Goal: Task Accomplishment & Management: Manage account settings

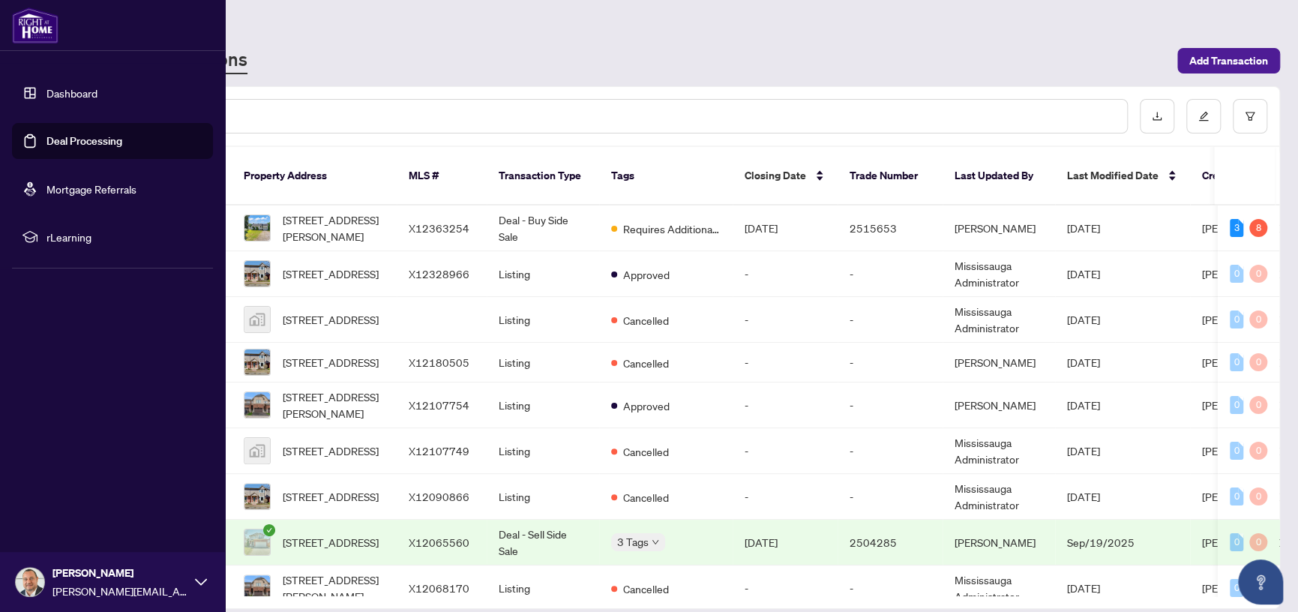
click at [81, 142] on link "Deal Processing" at bounding box center [84, 140] width 76 height 13
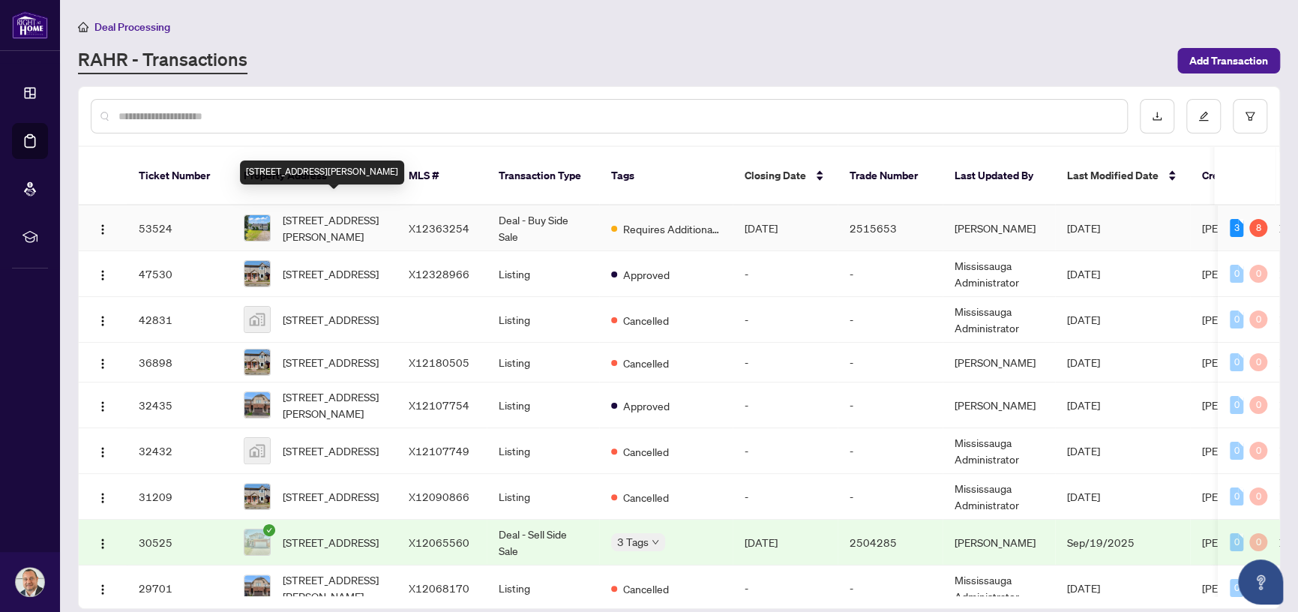
click at [324, 211] on span "[STREET_ADDRESS][PERSON_NAME]" at bounding box center [334, 227] width 102 height 33
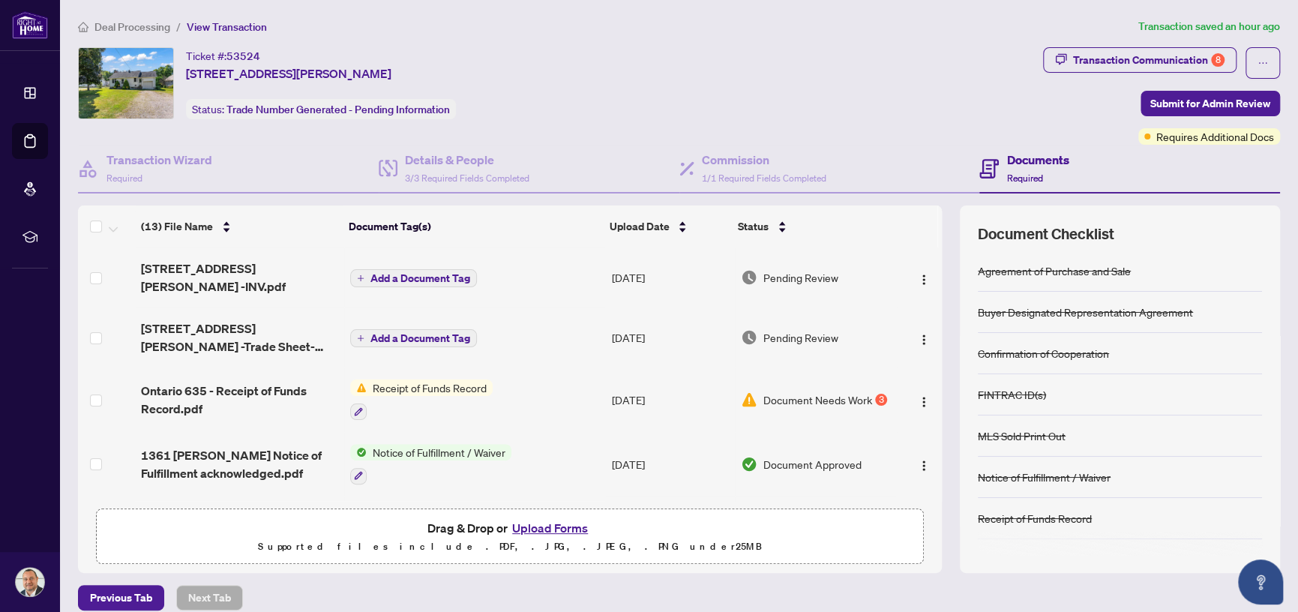
click at [450, 379] on span "Receipt of Funds Record" at bounding box center [430, 387] width 126 height 16
click at [1162, 55] on div "Transaction Communication 8" at bounding box center [1148, 60] width 151 height 24
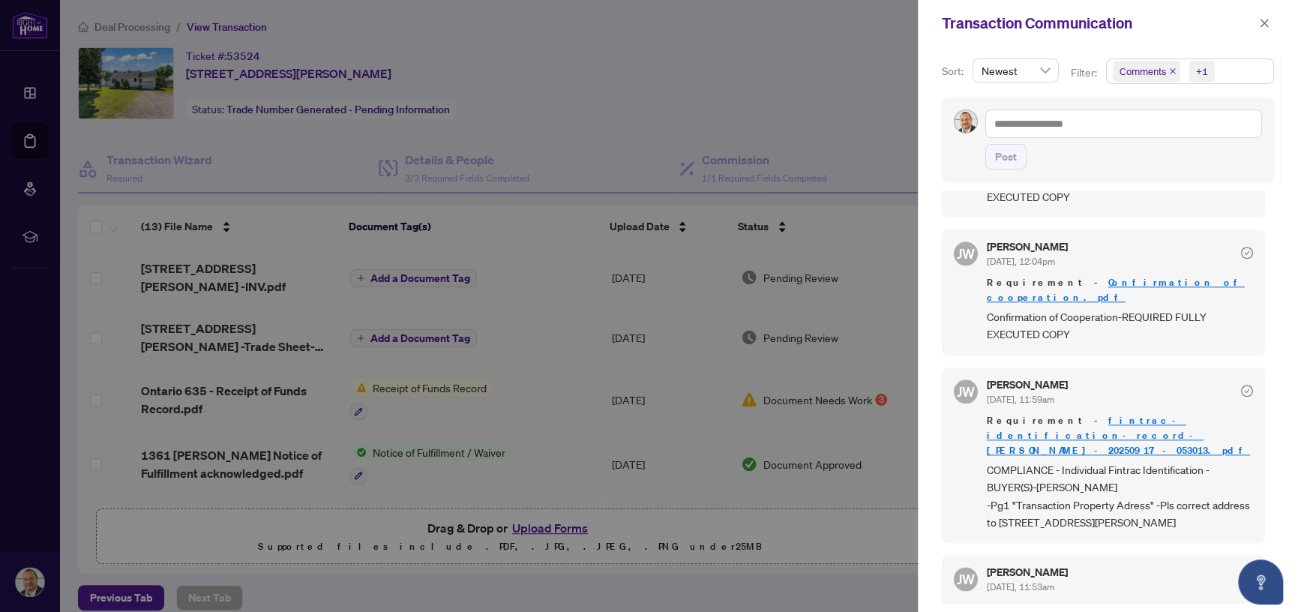
scroll to position [2, 0]
drag, startPoint x: 1264, startPoint y: 19, endPoint x: 1255, endPoint y: 23, distance: 10.1
click at [1263, 19] on icon "close" at bounding box center [1264, 23] width 10 height 10
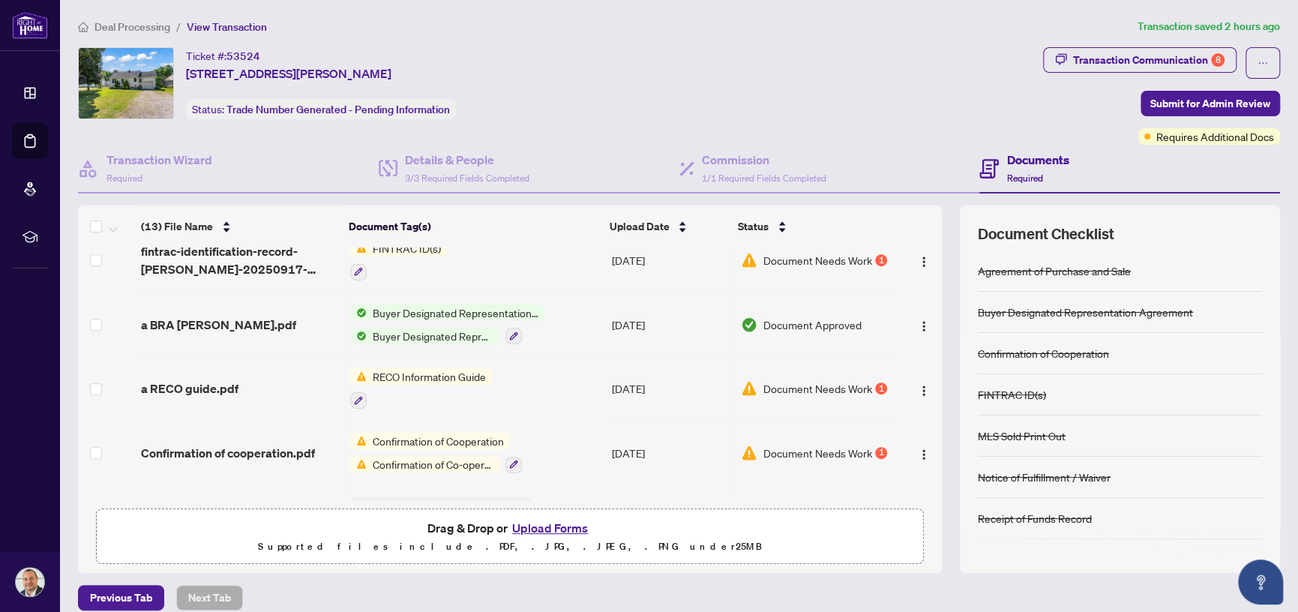
scroll to position [555, 0]
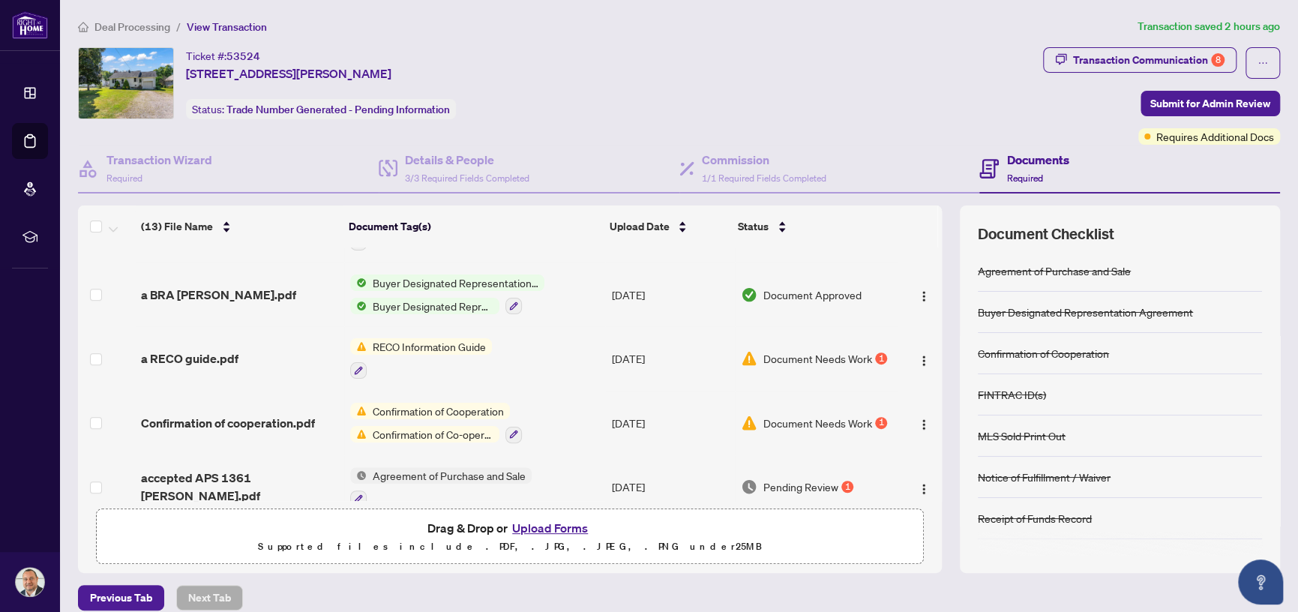
click at [396, 403] on span "Confirmation of Cooperation" at bounding box center [438, 411] width 143 height 16
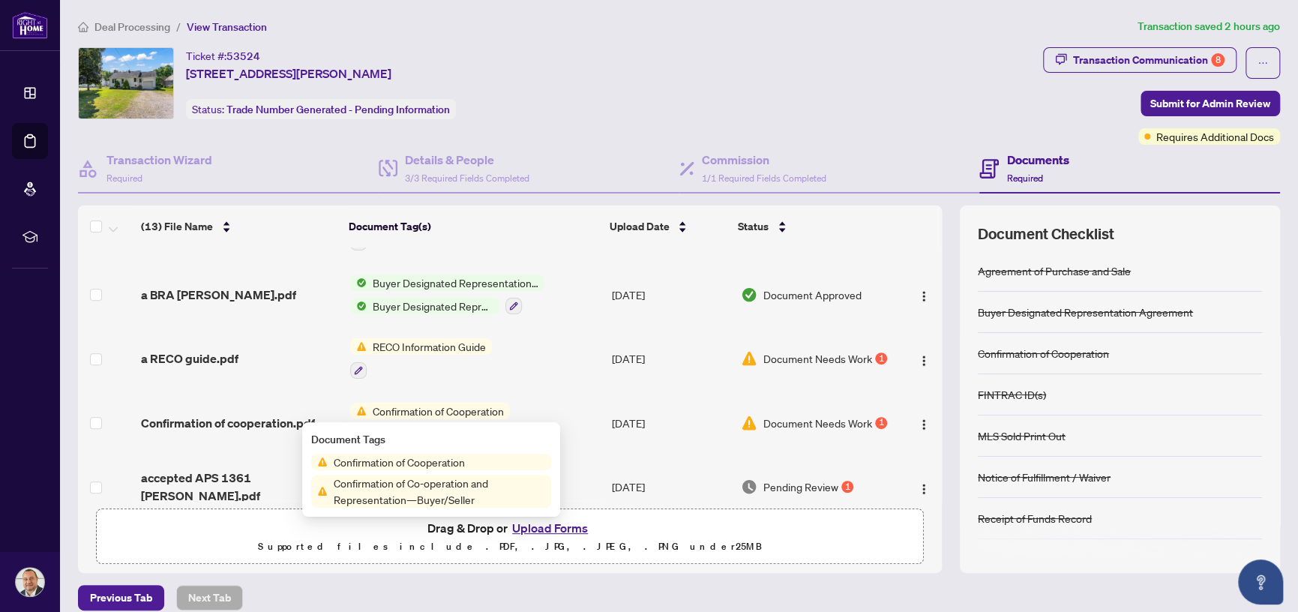
click at [854, 415] on span "Document Needs Work" at bounding box center [817, 423] width 109 height 16
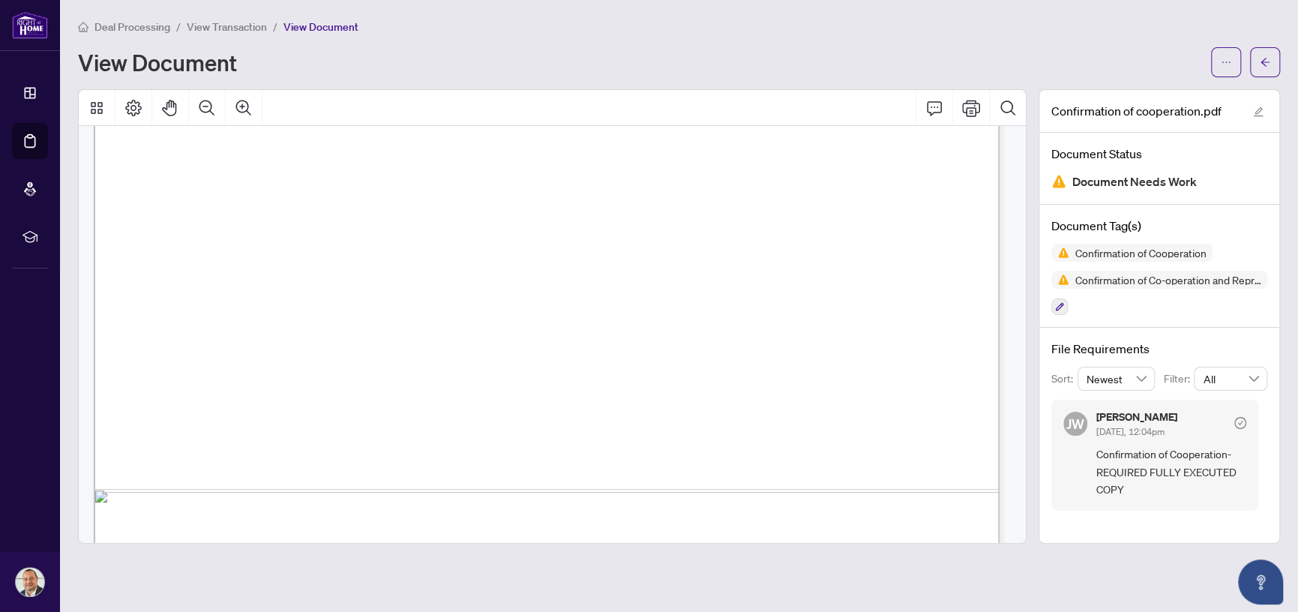
scroll to position [825, 0]
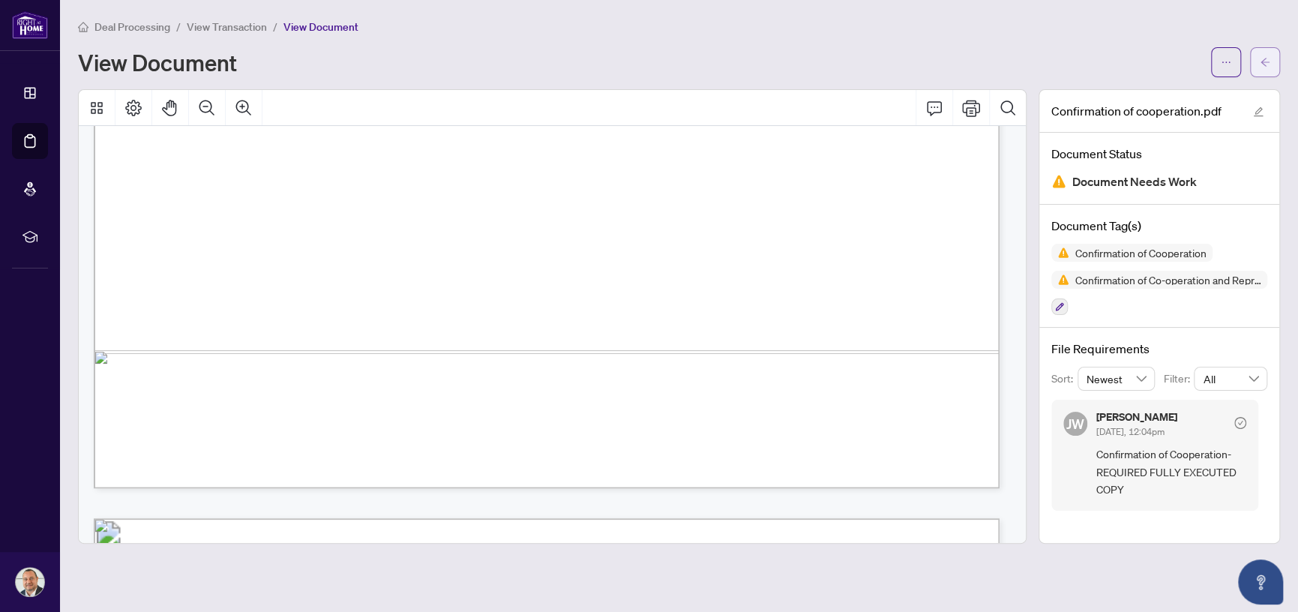
click at [1267, 59] on icon "arrow-left" at bounding box center [1265, 62] width 10 height 10
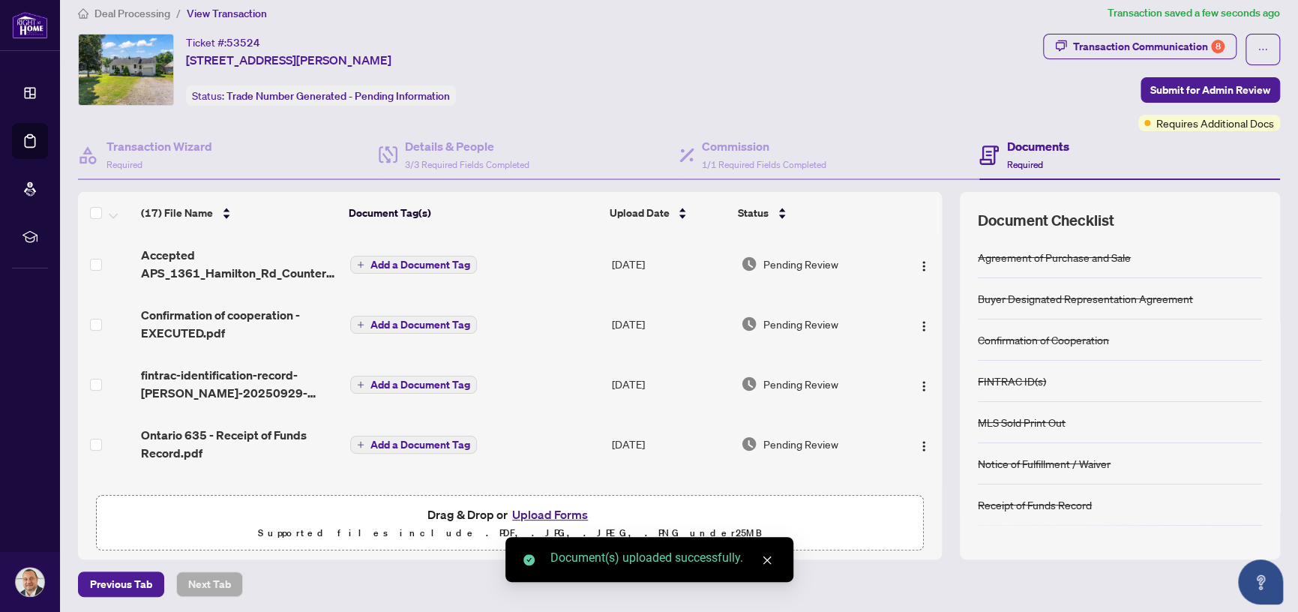
click at [406, 261] on span "Add a Document Tag" at bounding box center [420, 264] width 100 height 10
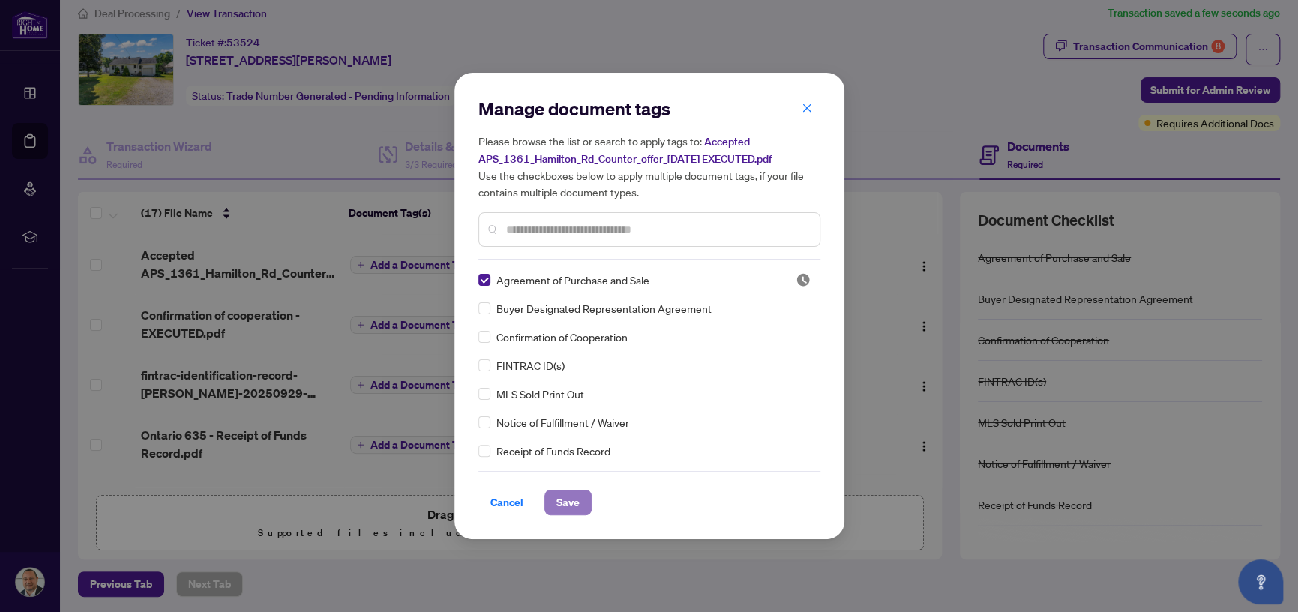
click at [573, 501] on span "Save" at bounding box center [567, 502] width 23 height 24
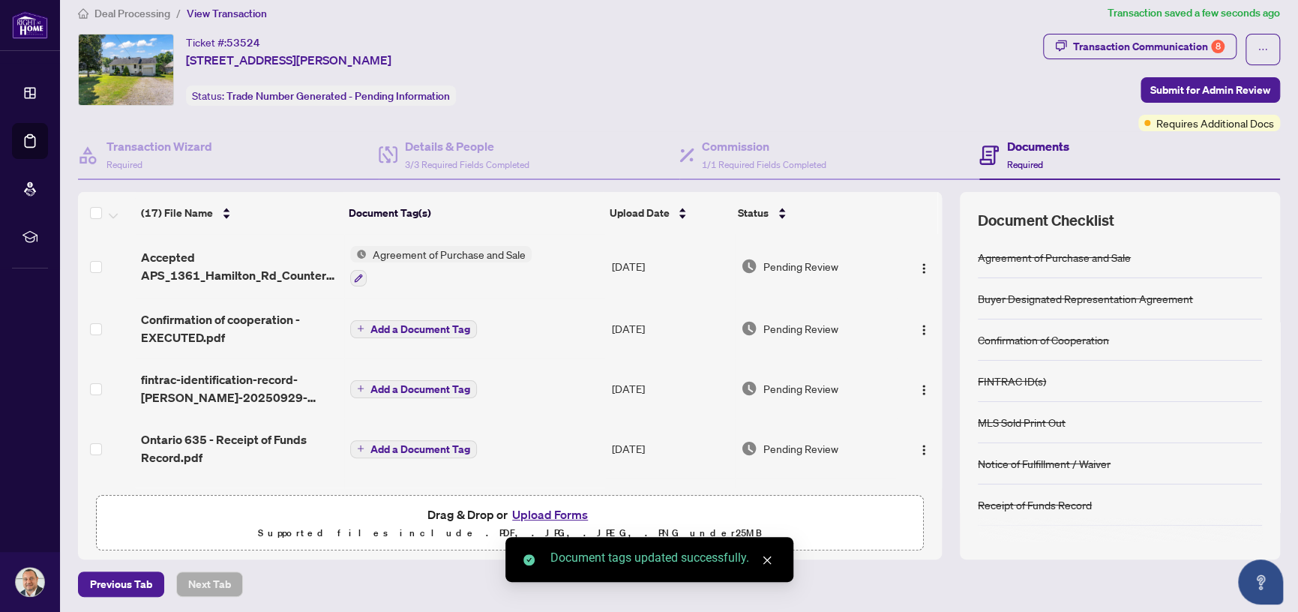
click at [409, 324] on span "Add a Document Tag" at bounding box center [420, 329] width 100 height 10
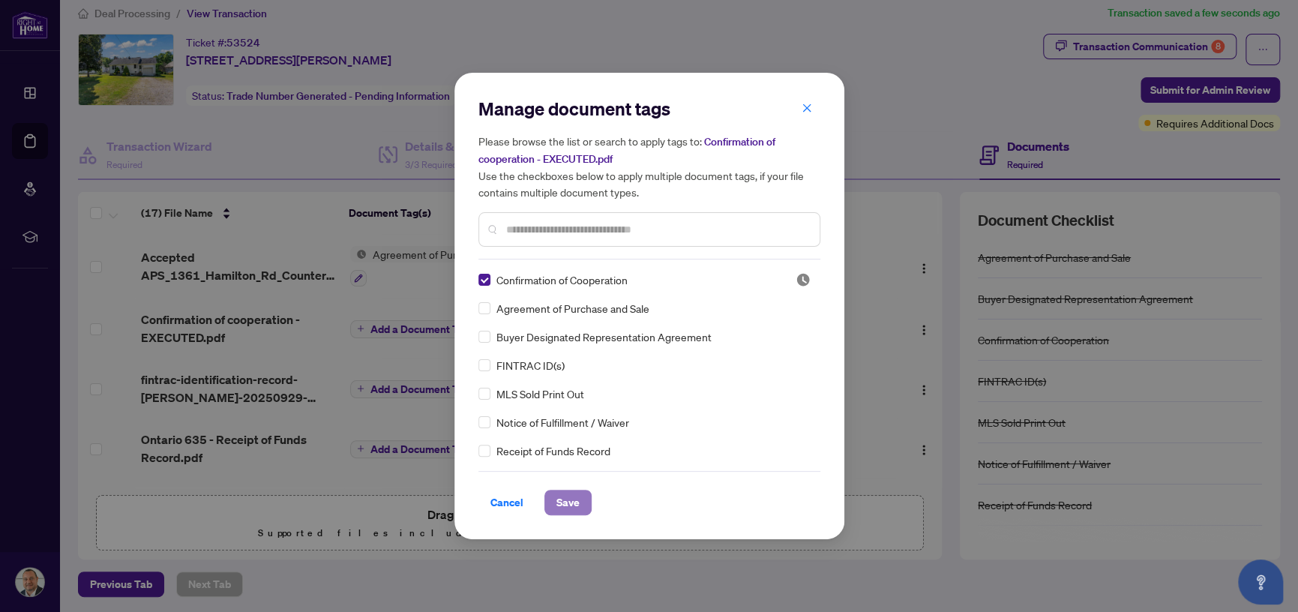
click at [570, 505] on span "Save" at bounding box center [567, 502] width 23 height 24
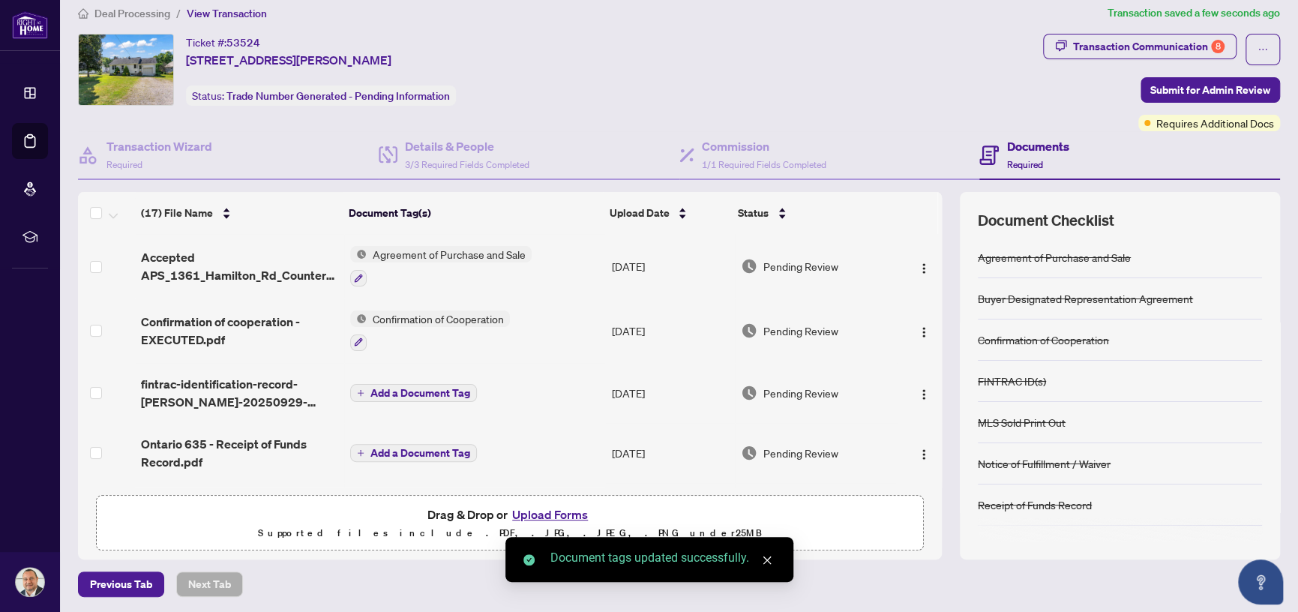
click at [403, 388] on span "Add a Document Tag" at bounding box center [420, 393] width 100 height 10
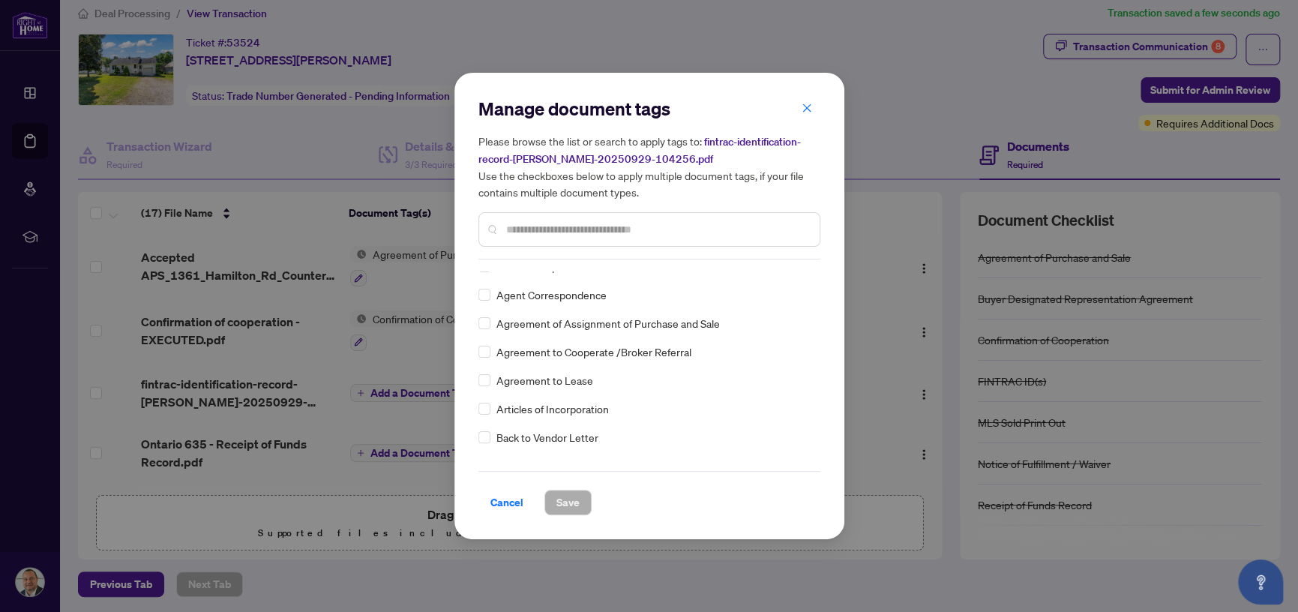
scroll to position [300, 0]
click at [545, 227] on input "text" at bounding box center [656, 229] width 301 height 16
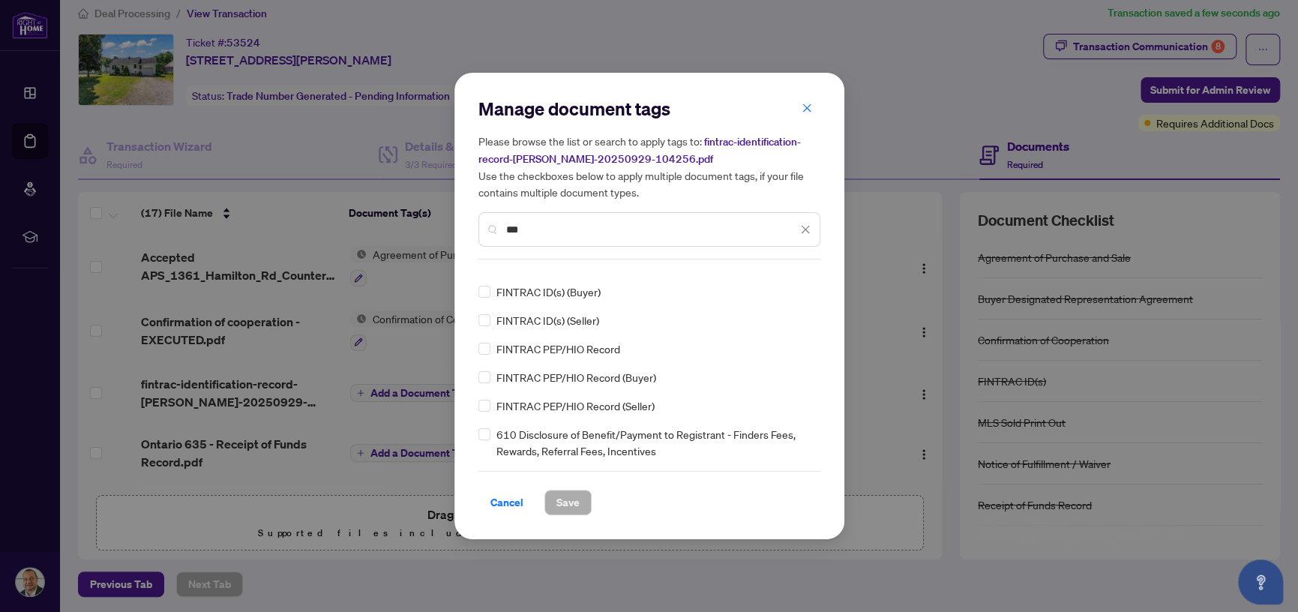
scroll to position [0, 0]
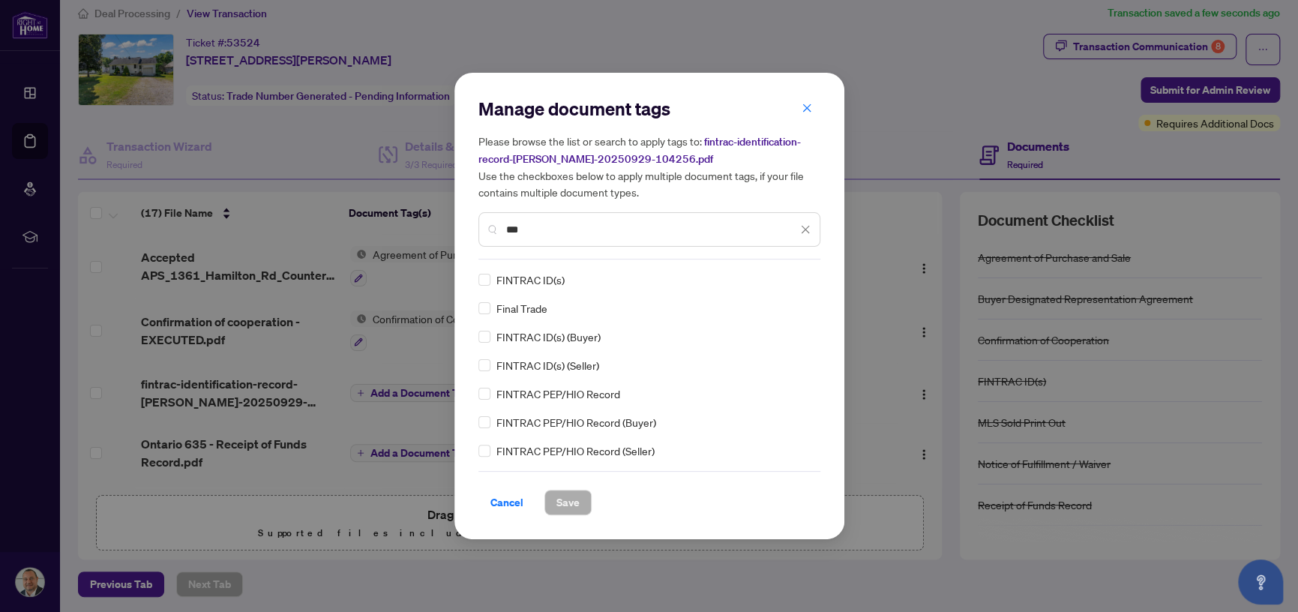
type input "***"
click at [571, 500] on span "Save" at bounding box center [567, 502] width 23 height 24
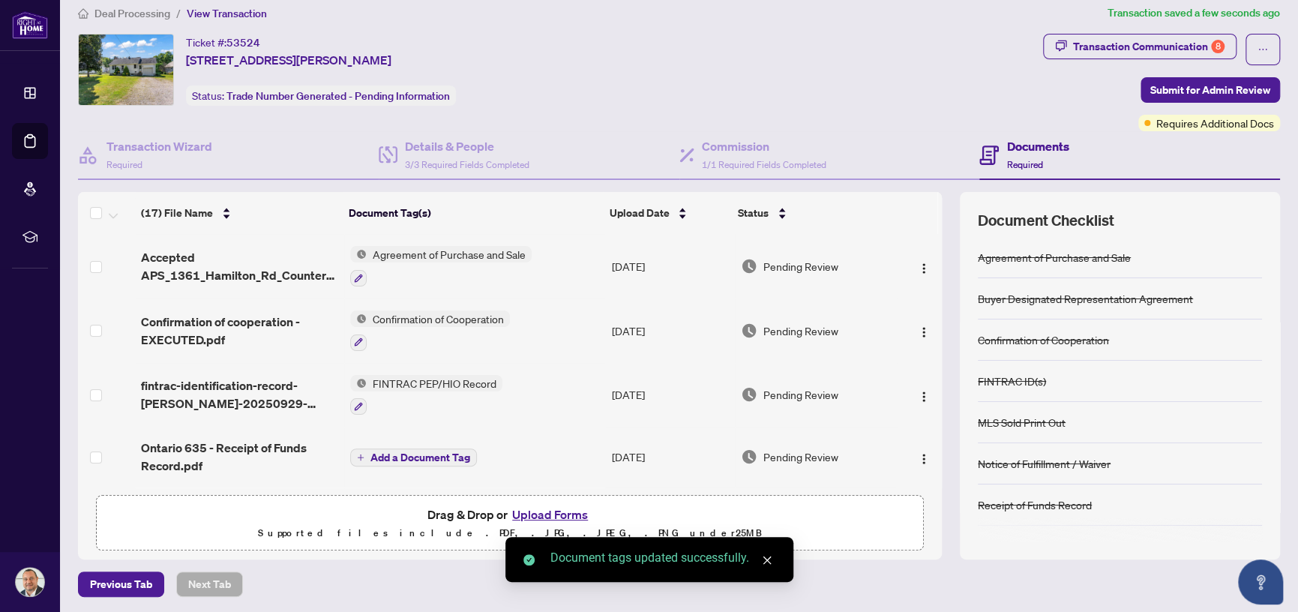
click at [420, 452] on span "Add a Document Tag" at bounding box center [420, 457] width 100 height 10
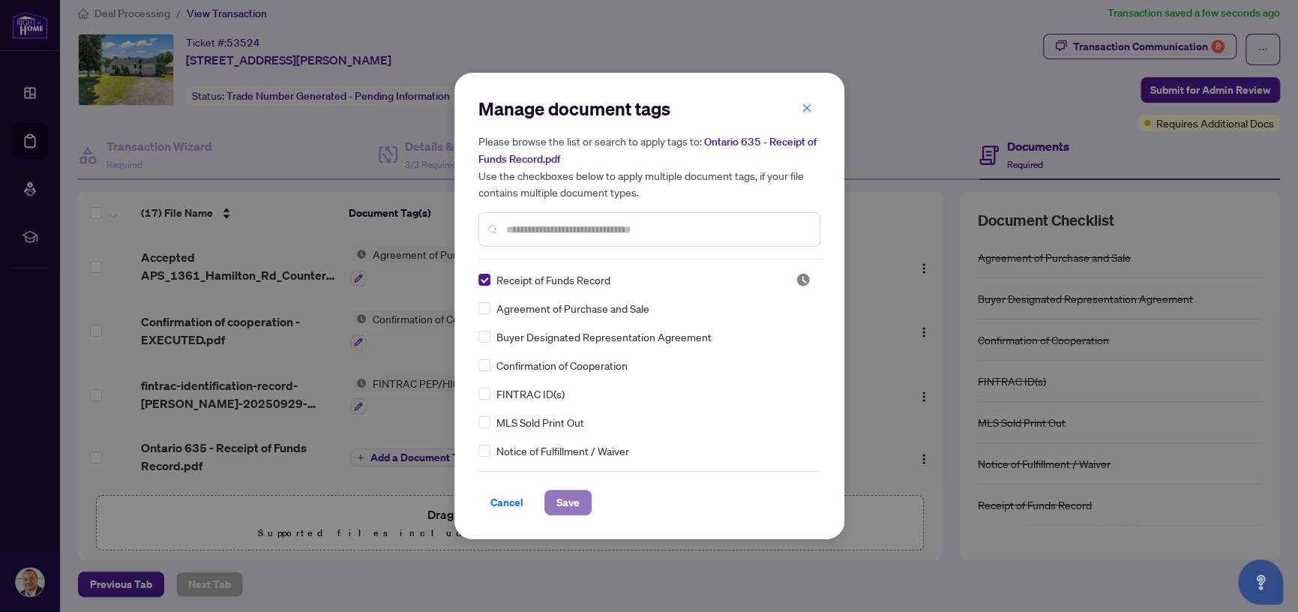
click at [566, 498] on span "Save" at bounding box center [567, 502] width 23 height 24
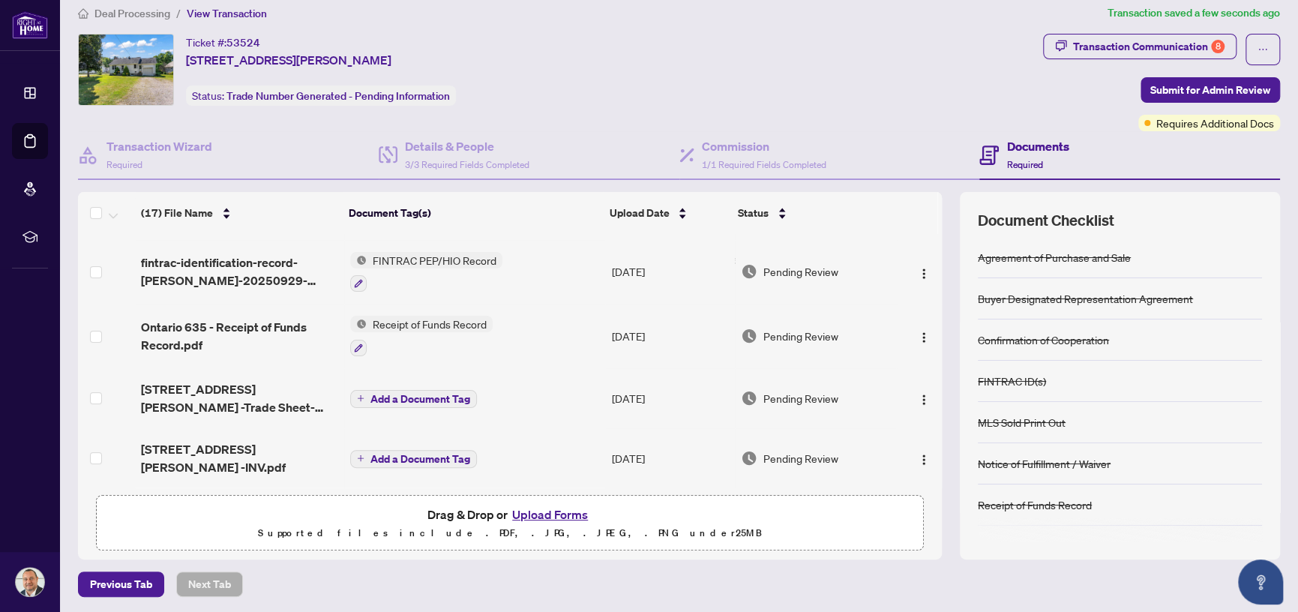
scroll to position [150, 0]
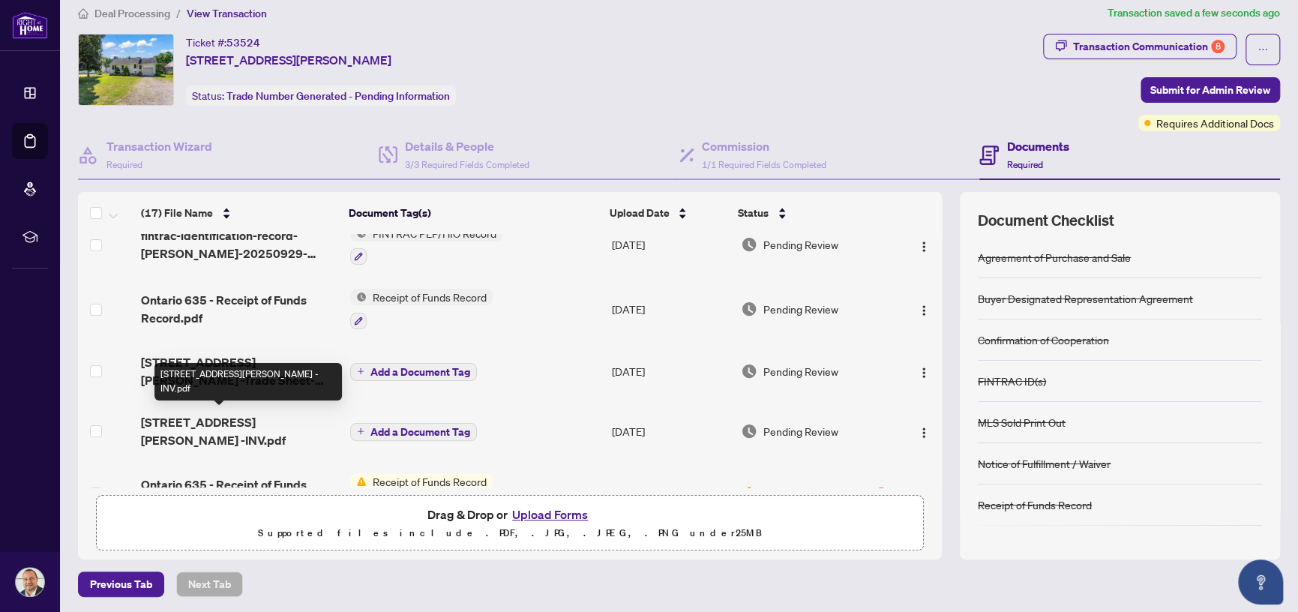
click at [237, 413] on span "[STREET_ADDRESS][PERSON_NAME] -INV.pdf" at bounding box center [239, 431] width 197 height 36
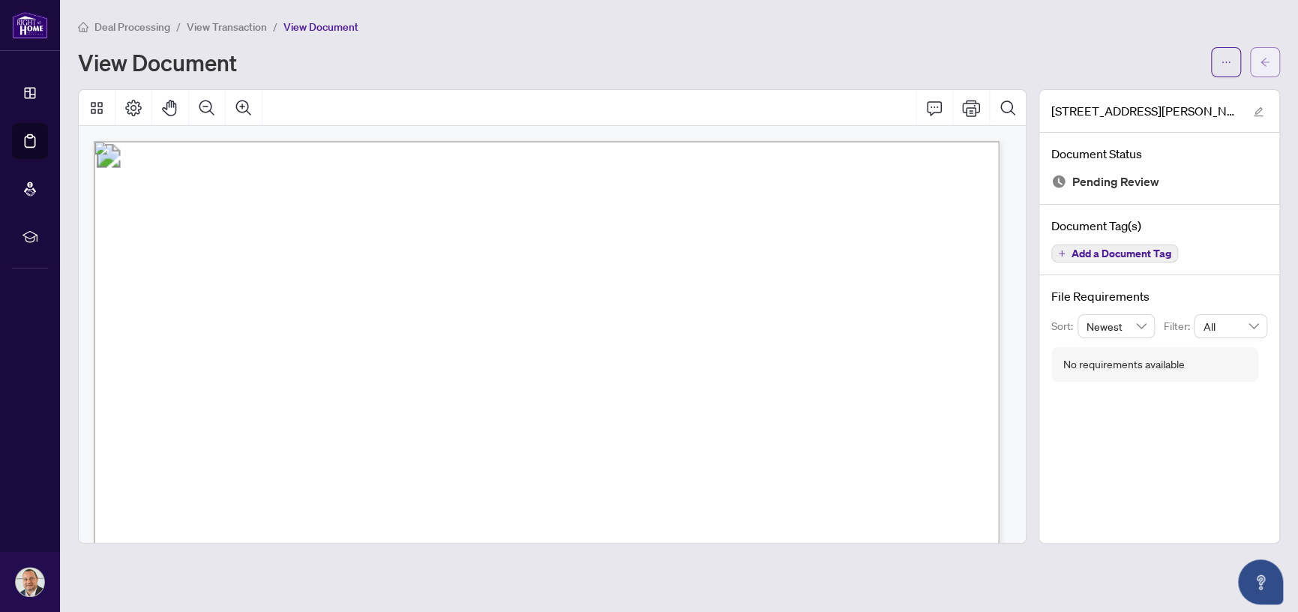
click at [1268, 59] on icon "arrow-left" at bounding box center [1265, 62] width 10 height 10
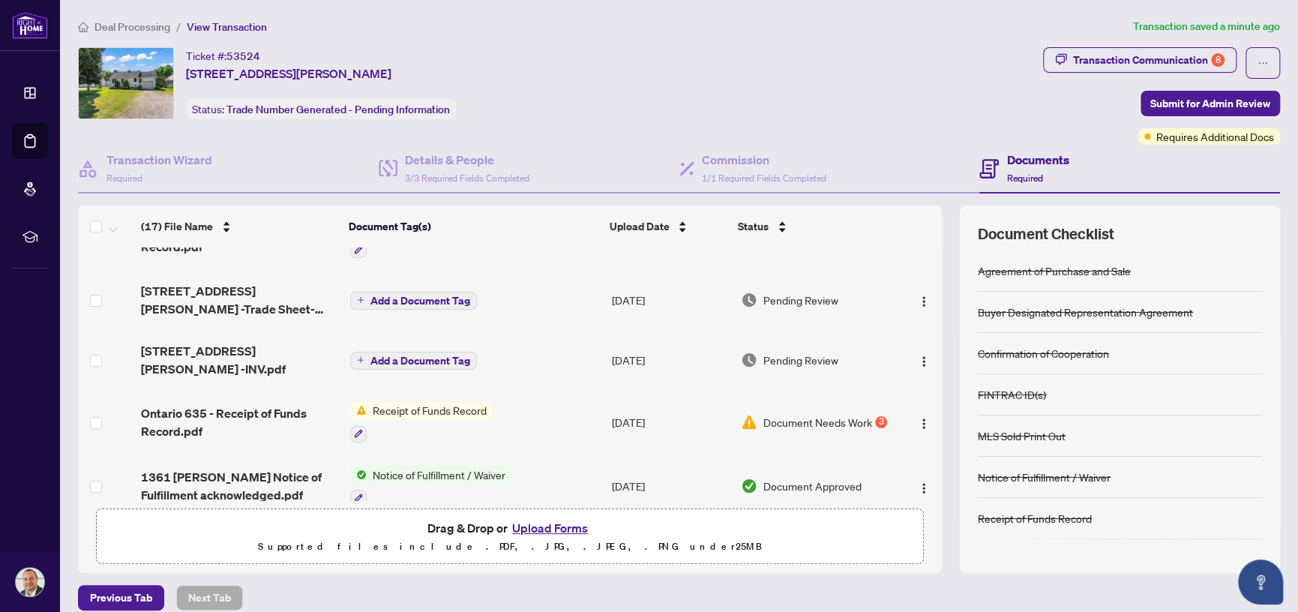
scroll to position [208, 0]
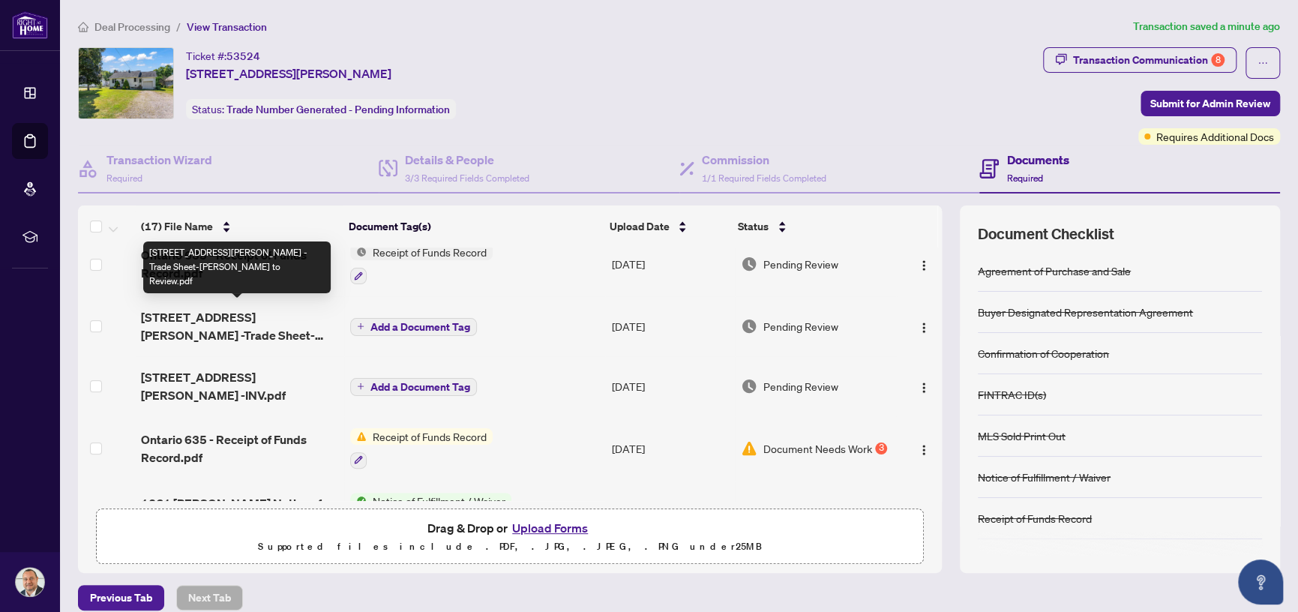
click at [220, 308] on span "[STREET_ADDRESS][PERSON_NAME] -Trade Sheet-[PERSON_NAME] to Review.pdf" at bounding box center [239, 326] width 197 height 36
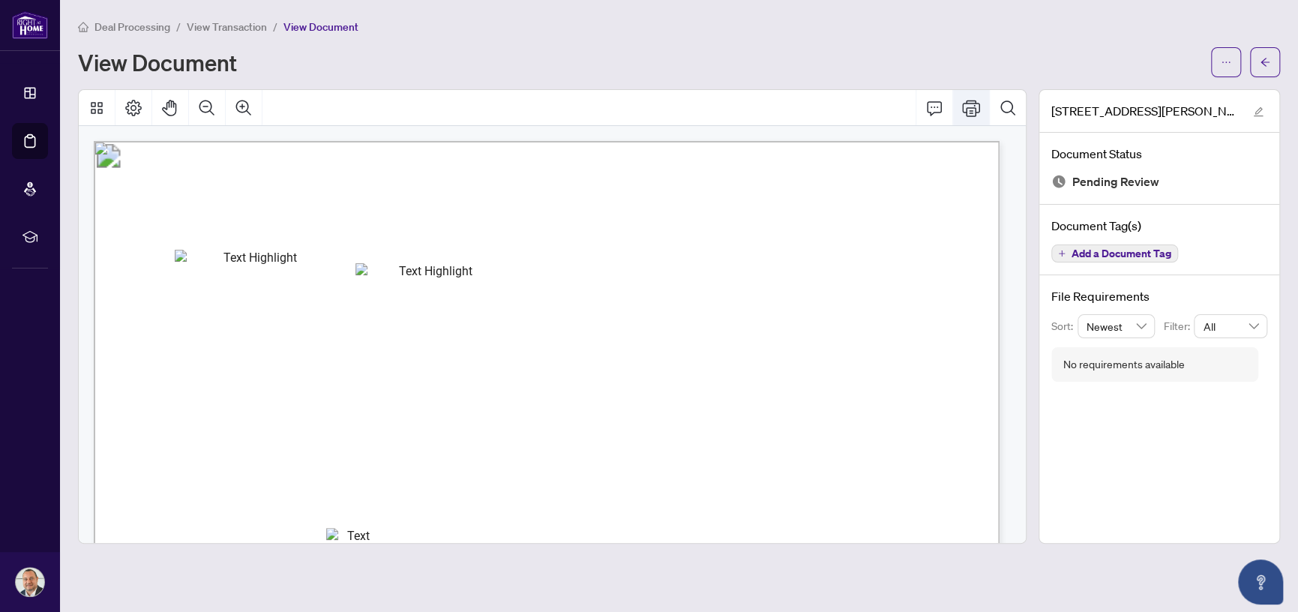
click at [967, 106] on icon "Print" at bounding box center [971, 108] width 18 height 16
click at [1267, 58] on icon "arrow-left" at bounding box center [1265, 62] width 10 height 10
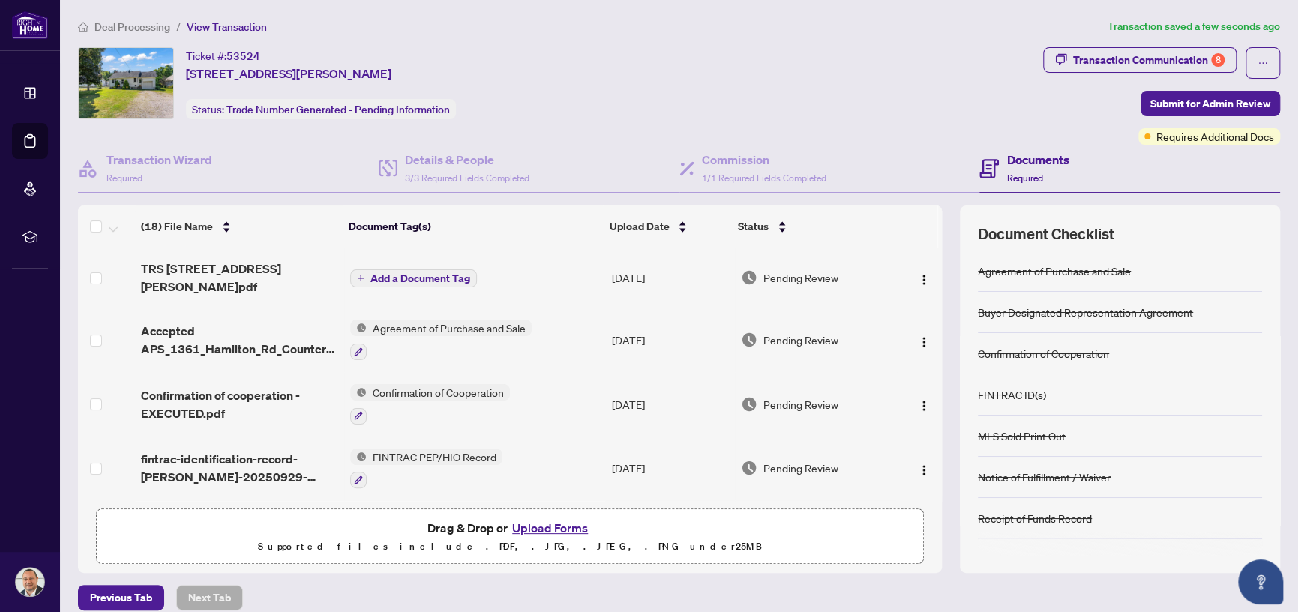
click at [414, 273] on span "Add a Document Tag" at bounding box center [420, 278] width 100 height 10
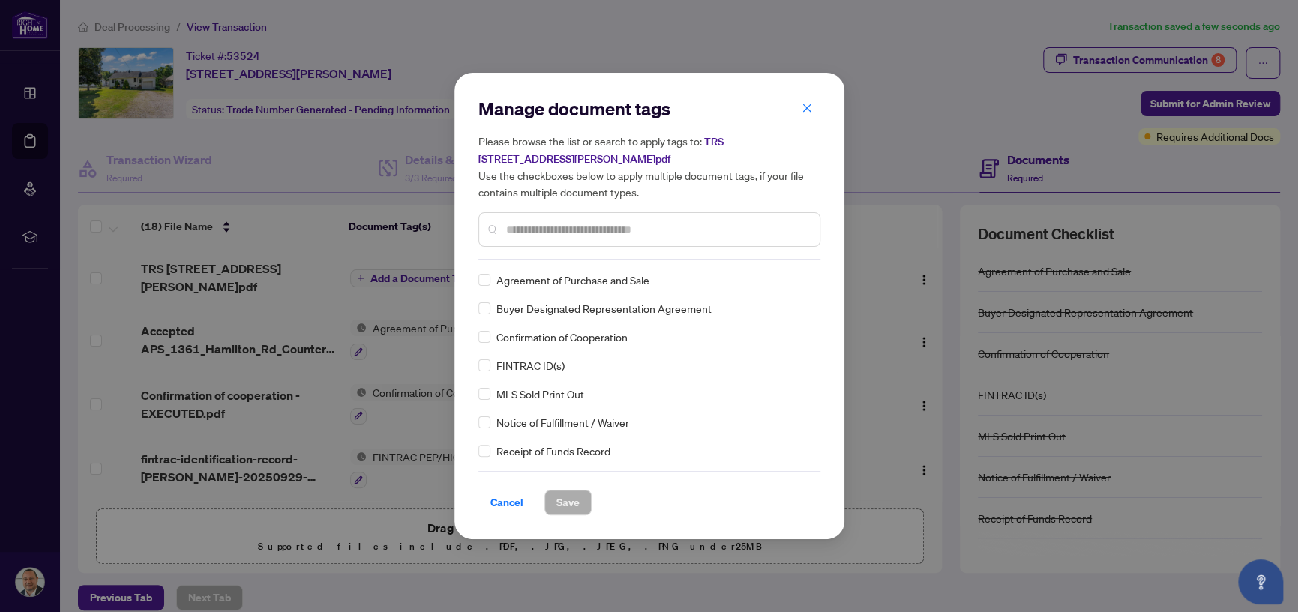
click at [550, 229] on input "text" at bounding box center [656, 229] width 301 height 16
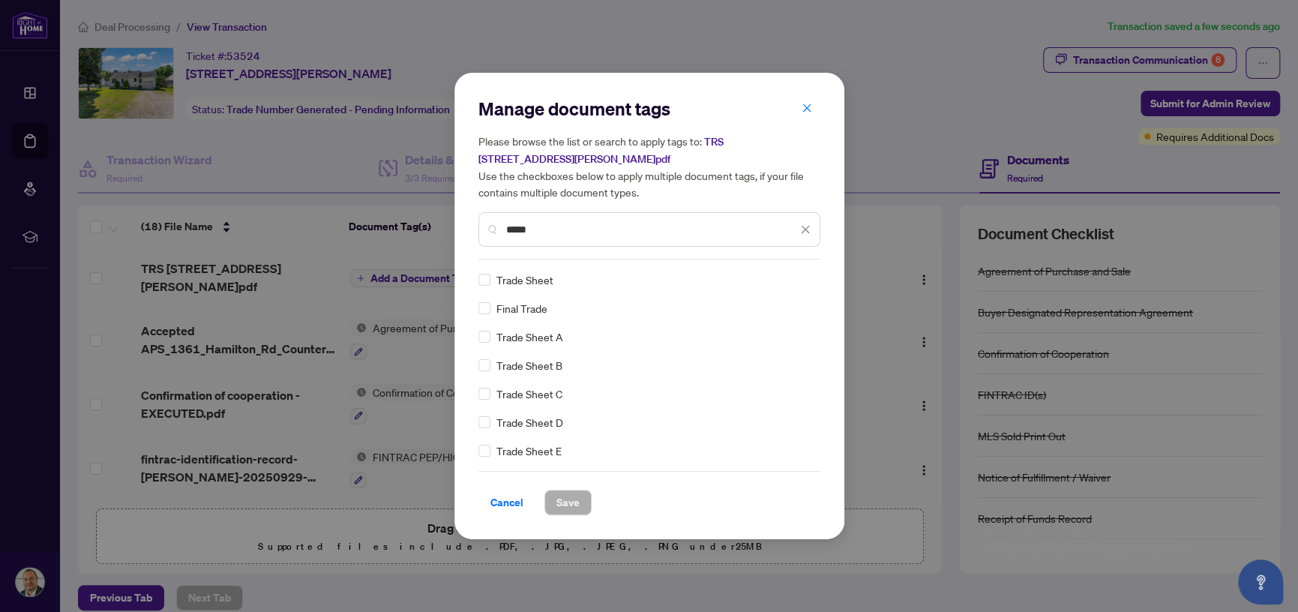
type input "*****"
click at [577, 496] on span "Save" at bounding box center [567, 502] width 23 height 24
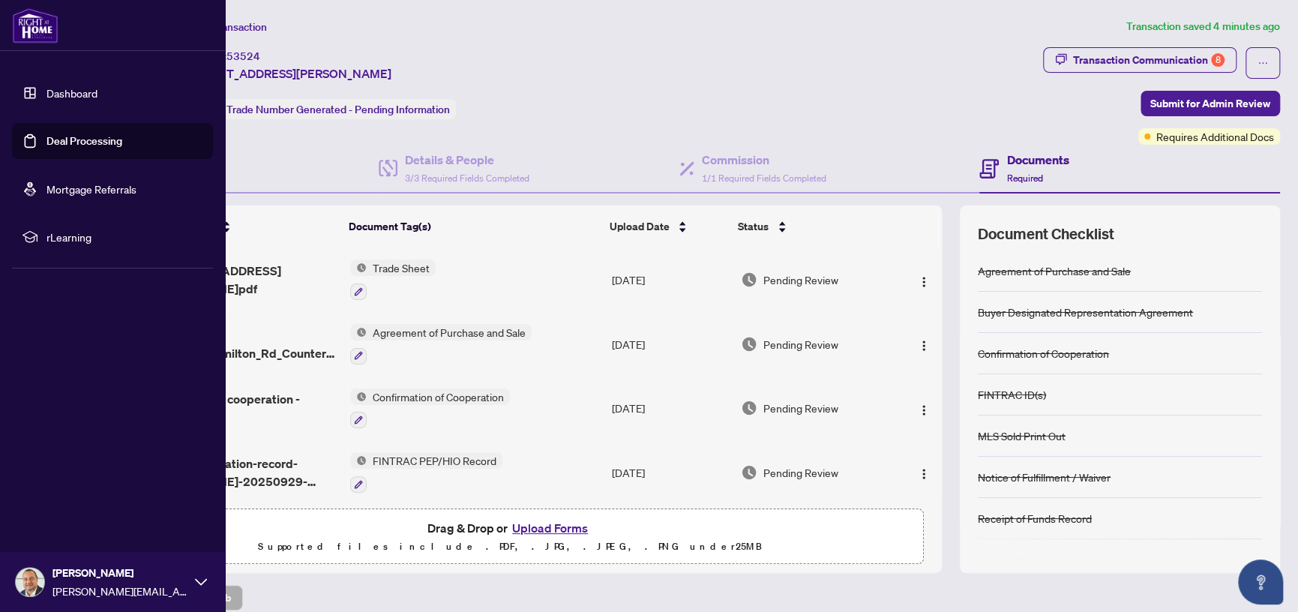
click at [54, 139] on link "Deal Processing" at bounding box center [84, 140] width 76 height 13
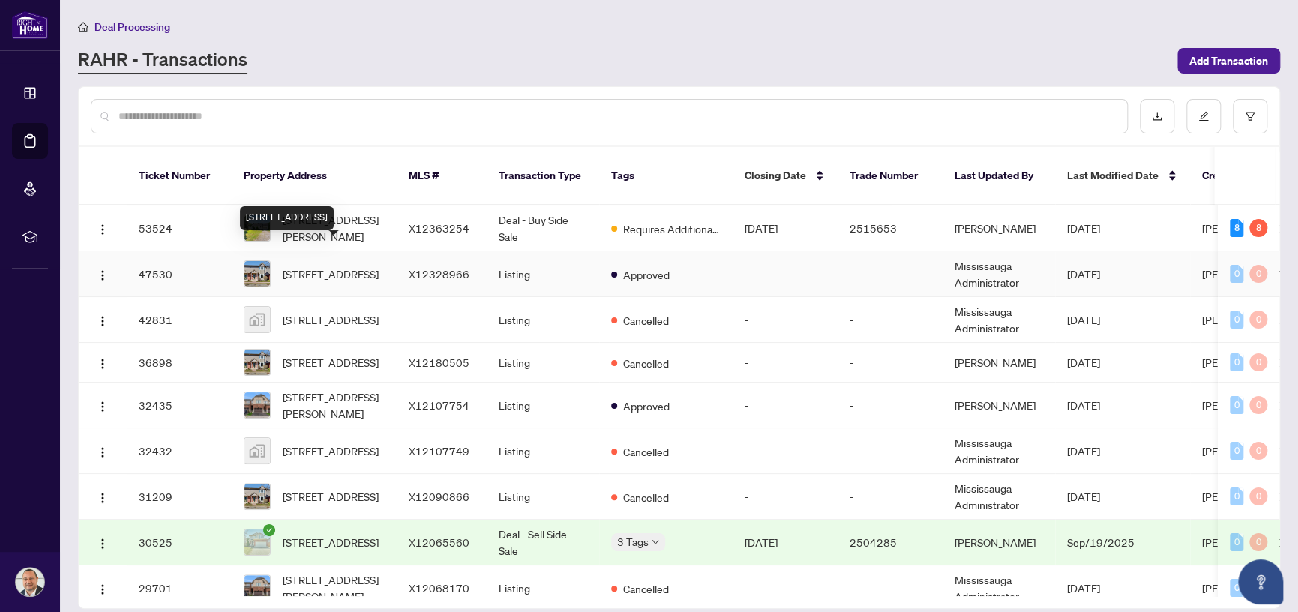
click at [347, 265] on span "[STREET_ADDRESS]" at bounding box center [331, 273] width 96 height 16
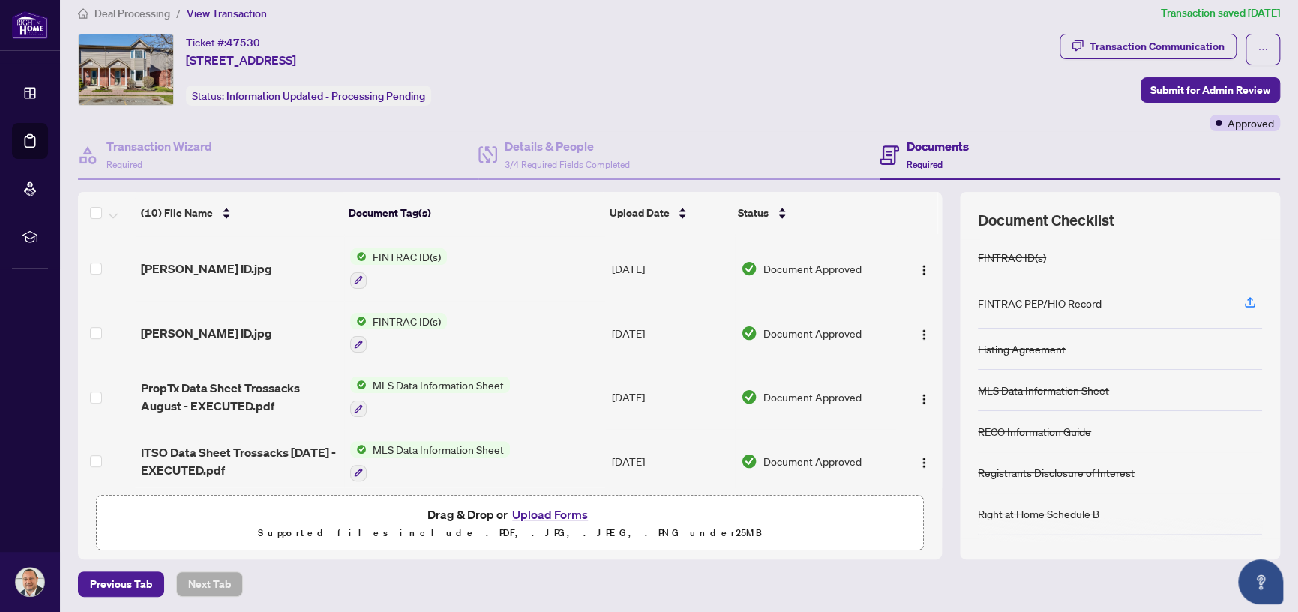
scroll to position [384, 0]
